Goal: Information Seeking & Learning: Learn about a topic

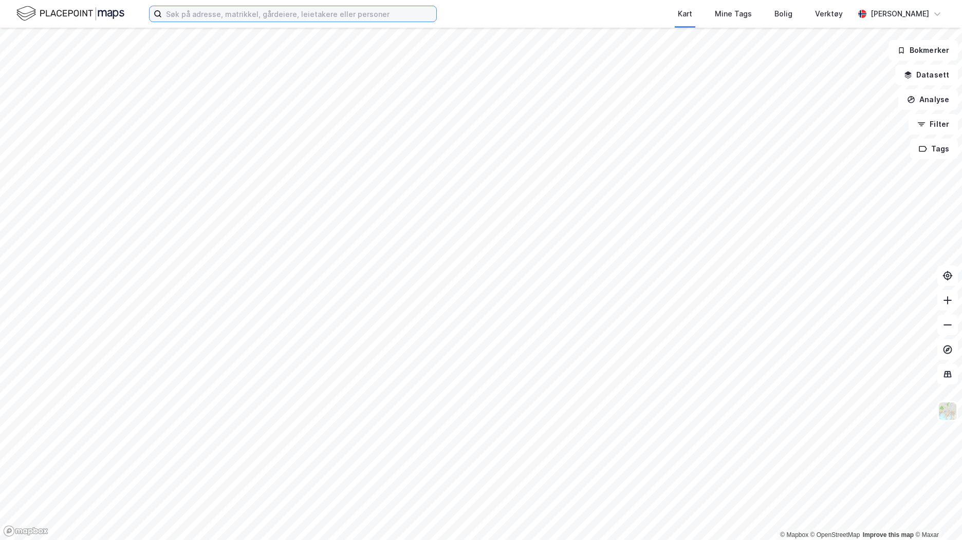
click at [266, 14] on input at bounding box center [299, 13] width 274 height 15
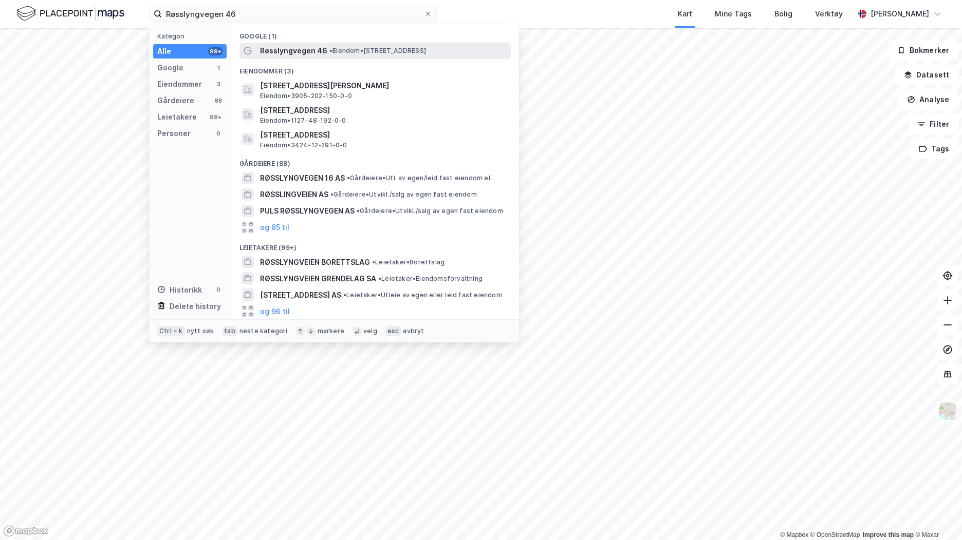
click at [317, 49] on span "Røsslyngvegen 46" at bounding box center [293, 51] width 67 height 12
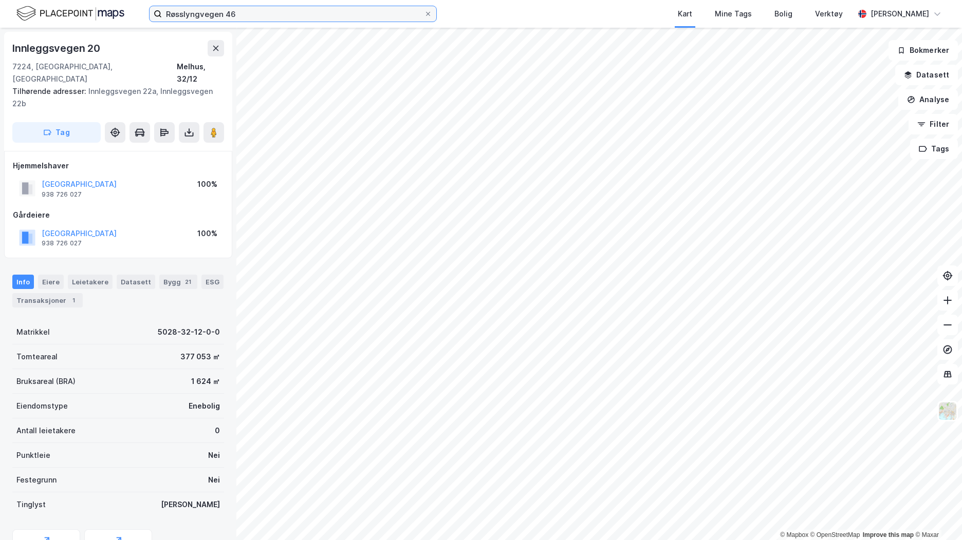
click at [259, 19] on input "Røsslyngvegen 46" at bounding box center [293, 13] width 262 height 15
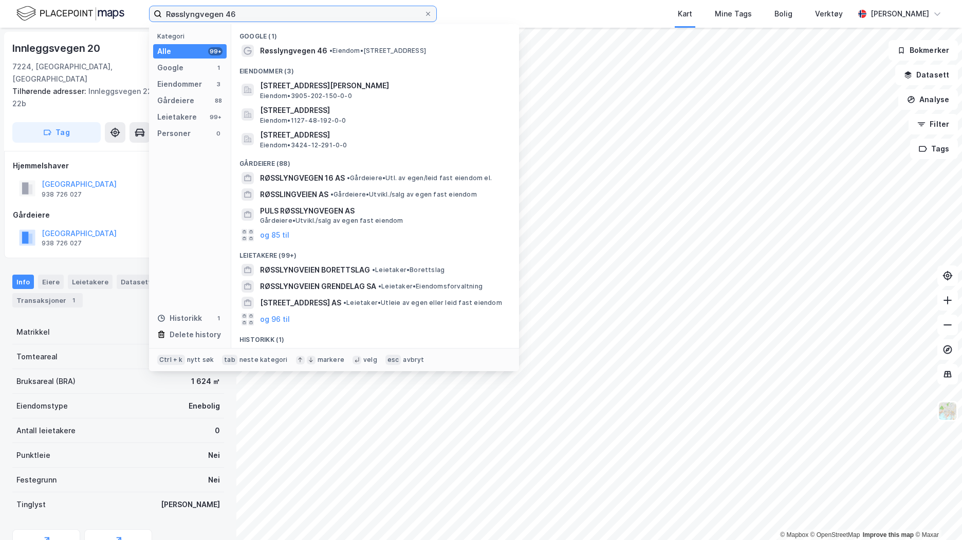
drag, startPoint x: 254, startPoint y: 16, endPoint x: 62, endPoint y: 7, distance: 192.9
click at [62, 7] on div "Røsslyngvegen 46 Kategori Alle 99+ Google 1 Eiendommer 3 Gårdeiere 88 Leietaker…" at bounding box center [481, 14] width 962 height 28
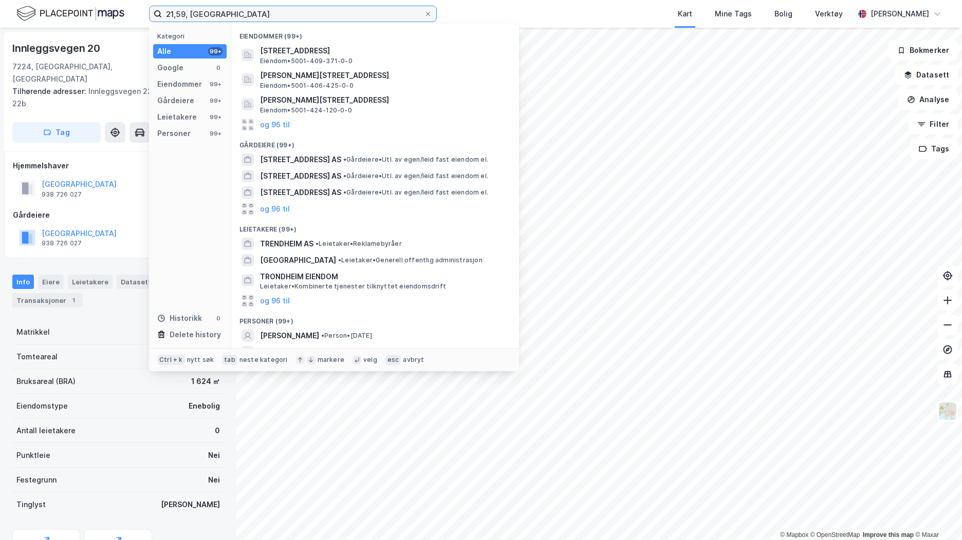
click at [179, 13] on input "21,59, [GEOGRAPHIC_DATA]" at bounding box center [293, 13] width 262 height 15
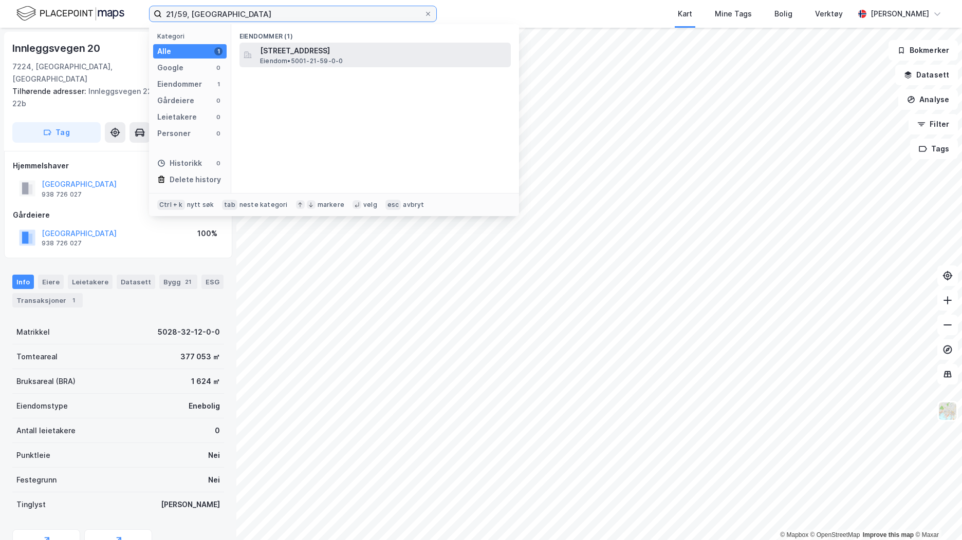
type input "21/59, [GEOGRAPHIC_DATA]"
click at [317, 53] on span "[STREET_ADDRESS]" at bounding box center [383, 51] width 247 height 12
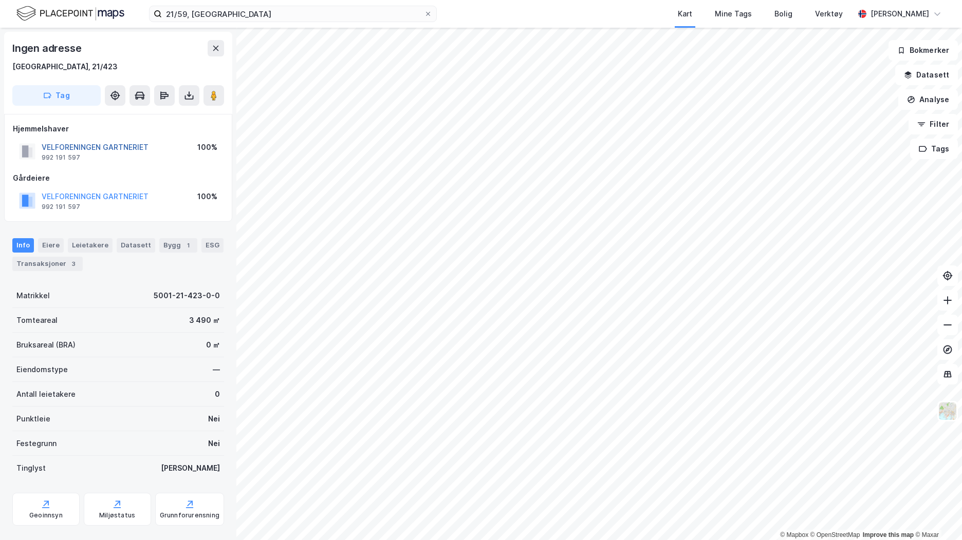
click at [0, 0] on button "VELFORENINGEN GARTNERIET" at bounding box center [0, 0] width 0 height 0
